Goal: Task Accomplishment & Management: Use online tool/utility

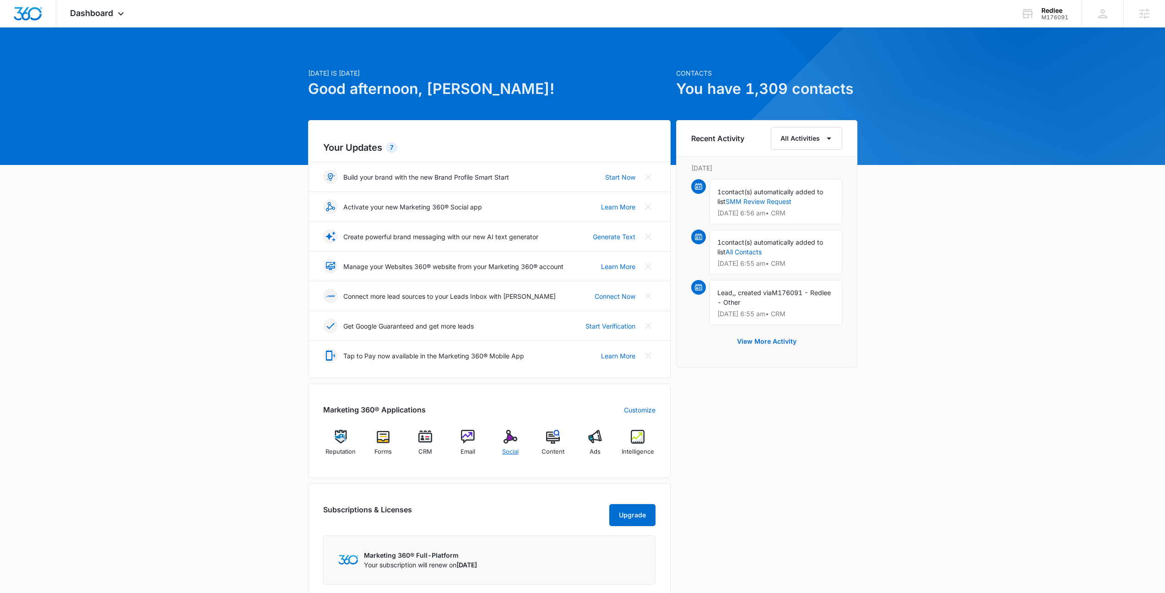
click at [516, 438] on img at bounding box center [511, 437] width 14 height 14
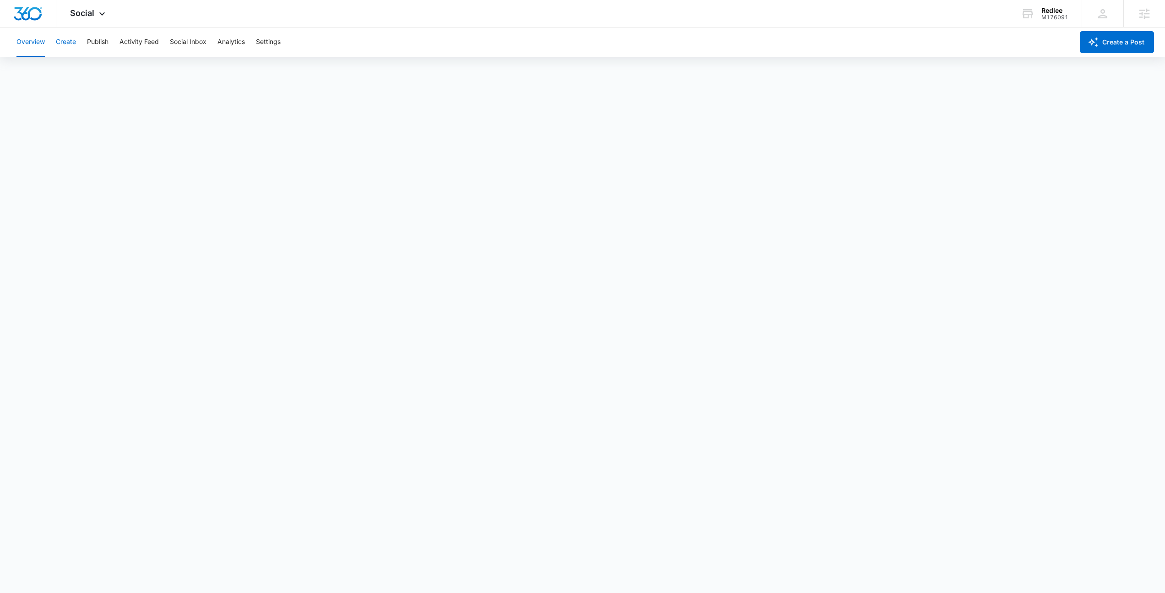
click at [68, 44] on button "Create" at bounding box center [66, 41] width 20 height 29
click at [30, 41] on button "Overview" at bounding box center [30, 41] width 28 height 29
click at [71, 46] on button "Create" at bounding box center [66, 41] width 20 height 29
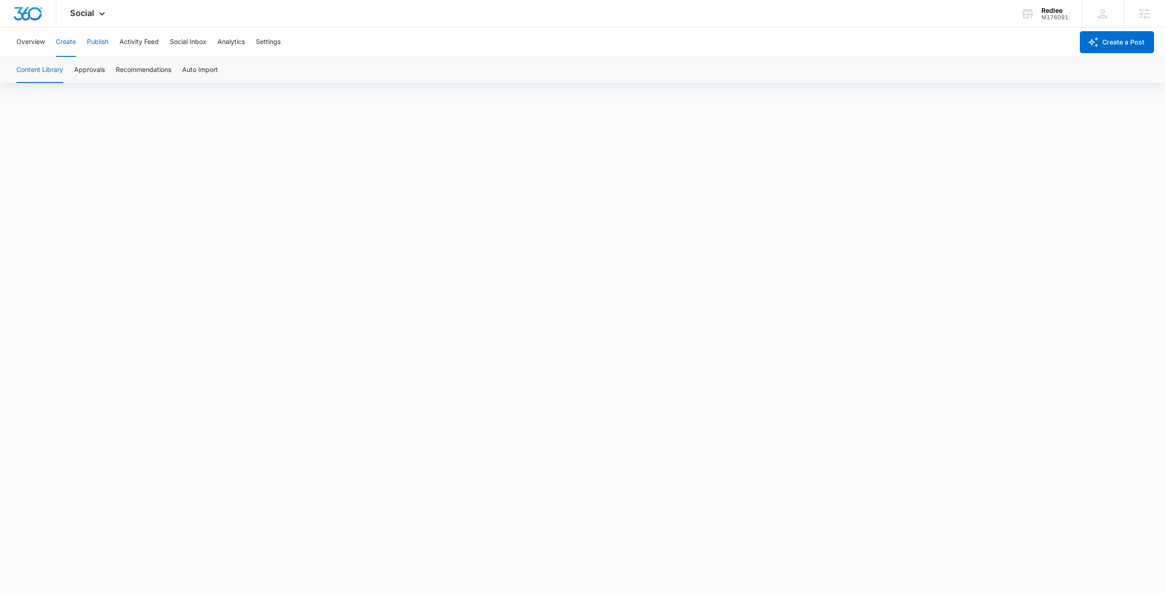
click at [101, 45] on button "Publish" at bounding box center [98, 41] width 22 height 29
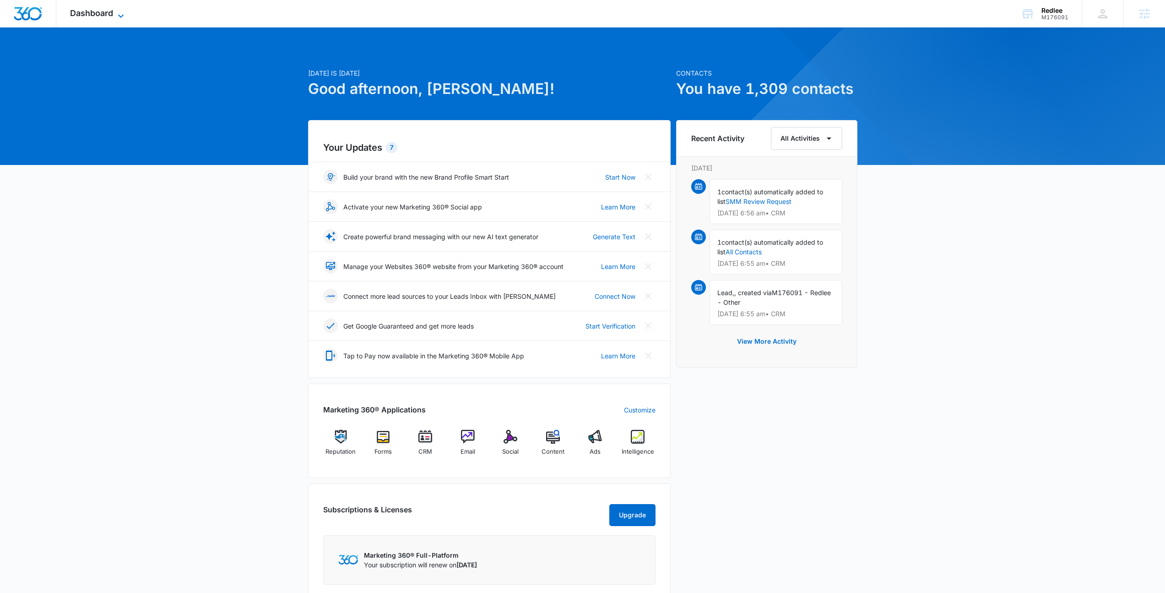
click at [123, 14] on icon at bounding box center [120, 16] width 11 height 11
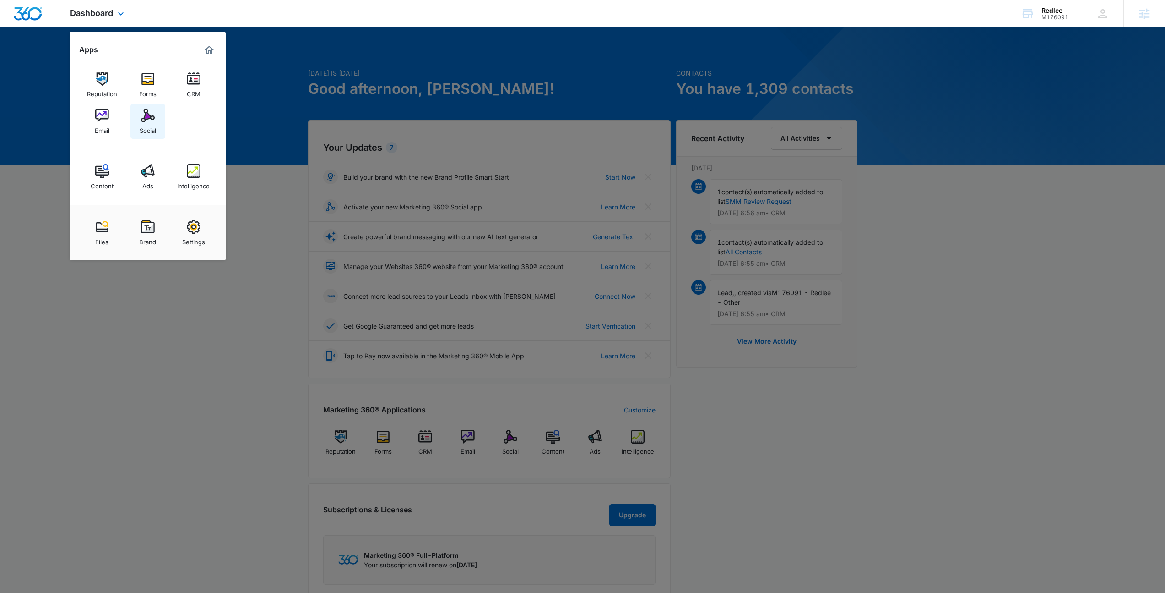
click at [142, 114] on img at bounding box center [148, 116] width 14 height 14
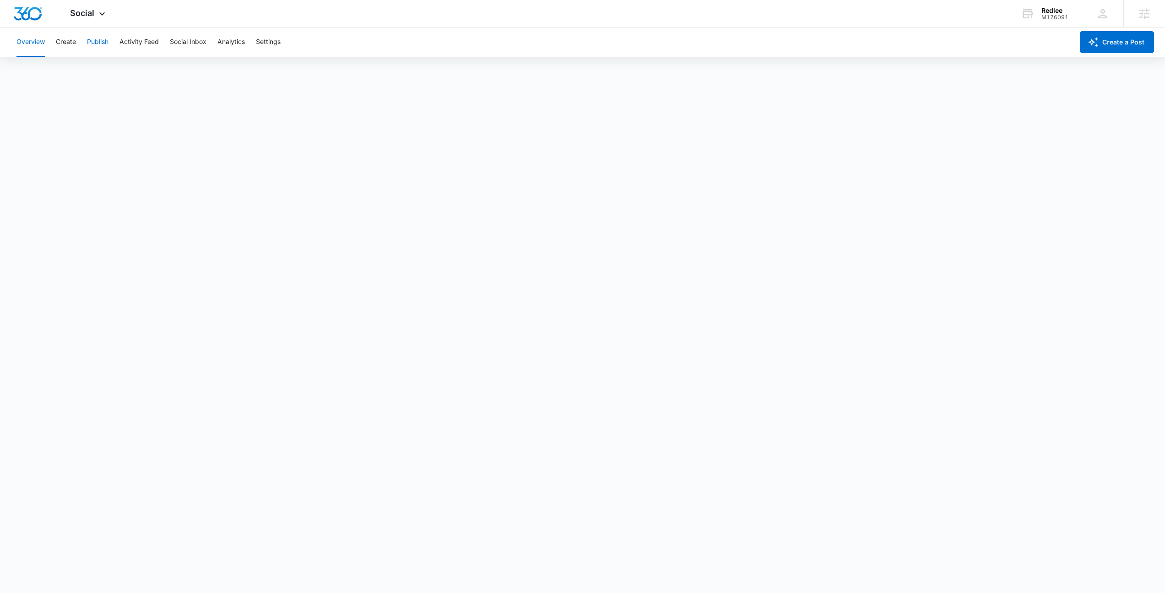
click at [98, 43] on button "Publish" at bounding box center [98, 41] width 22 height 29
click at [92, 9] on span "Social" at bounding box center [82, 13] width 24 height 10
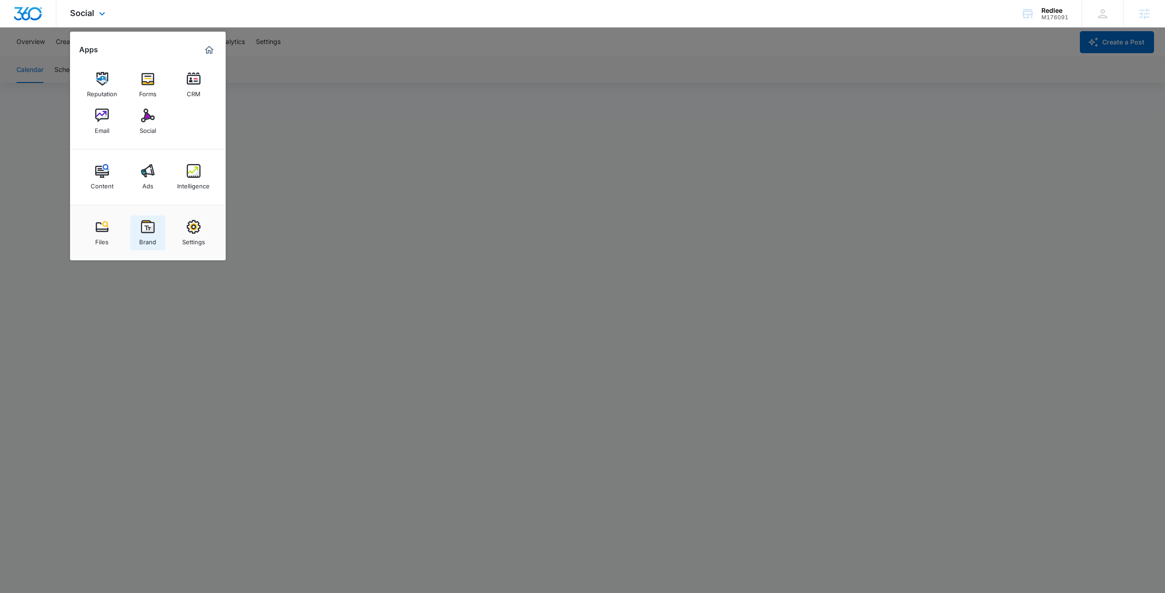
click at [151, 230] on img at bounding box center [148, 227] width 14 height 14
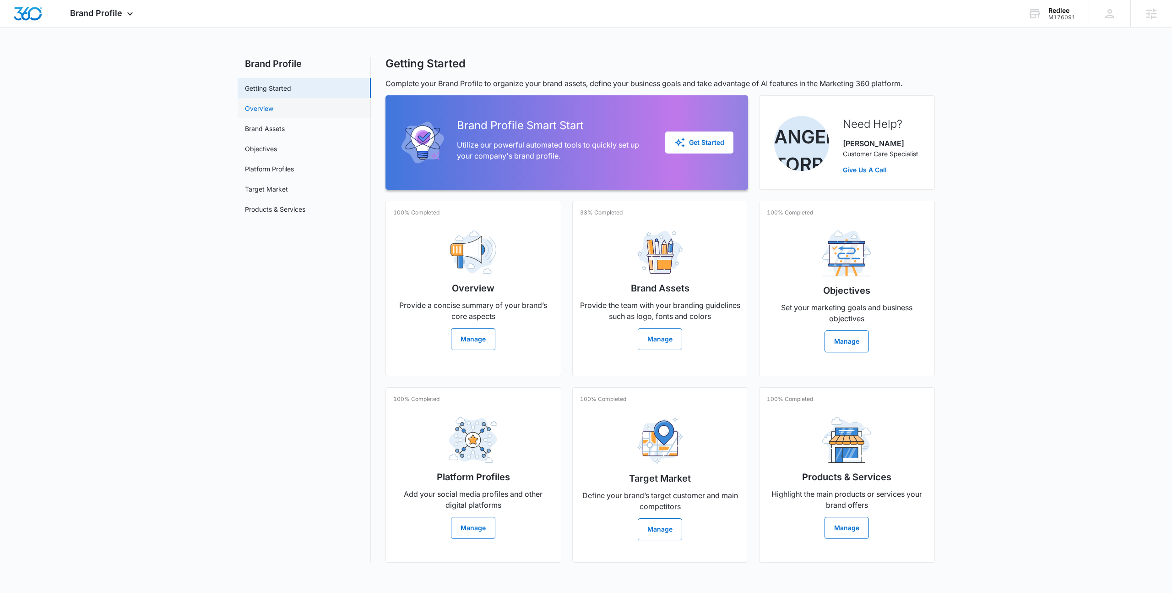
click at [253, 112] on link "Overview" at bounding box center [259, 108] width 28 height 10
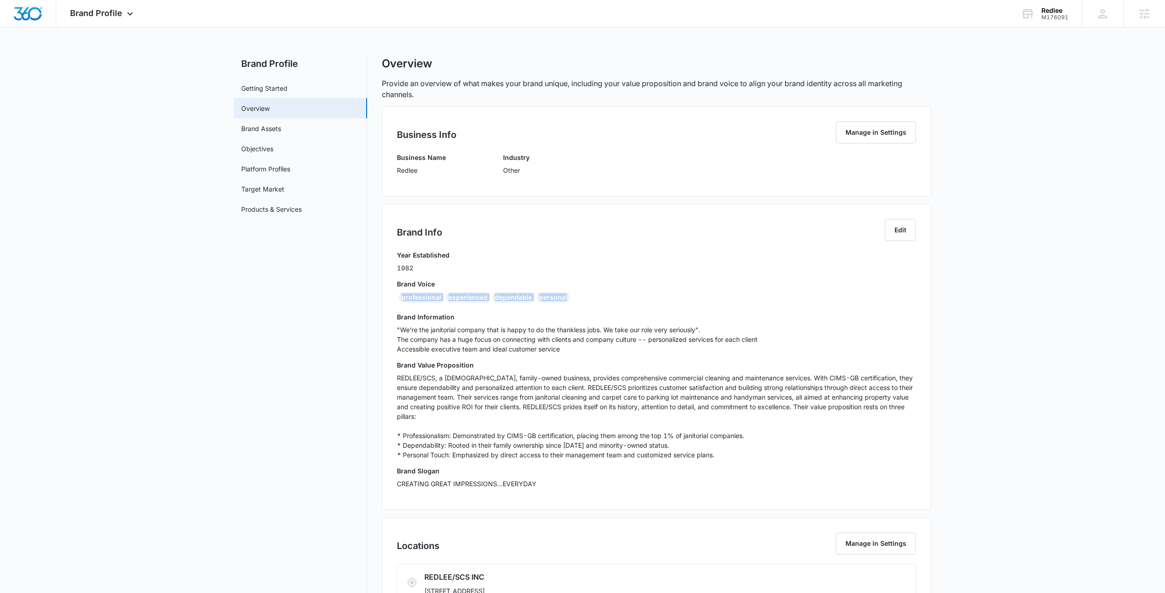
drag, startPoint x: 499, startPoint y: 297, endPoint x: 400, endPoint y: 297, distance: 98.4
click at [400, 297] on div "professional experienced dependable personal" at bounding box center [656, 299] width 519 height 15
copy div "professional experienced dependable personal"
